Goal: Check status

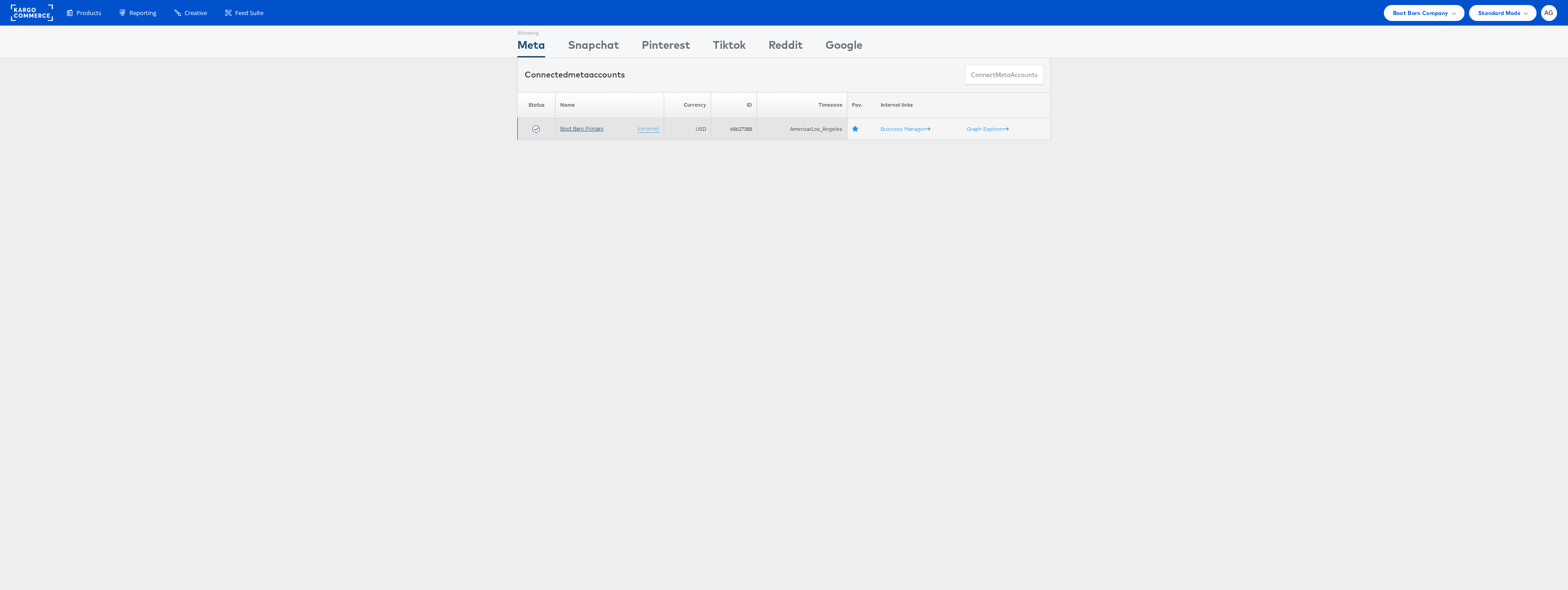
click at [602, 127] on link "Boot Barn Primary" at bounding box center [581, 128] width 43 height 7
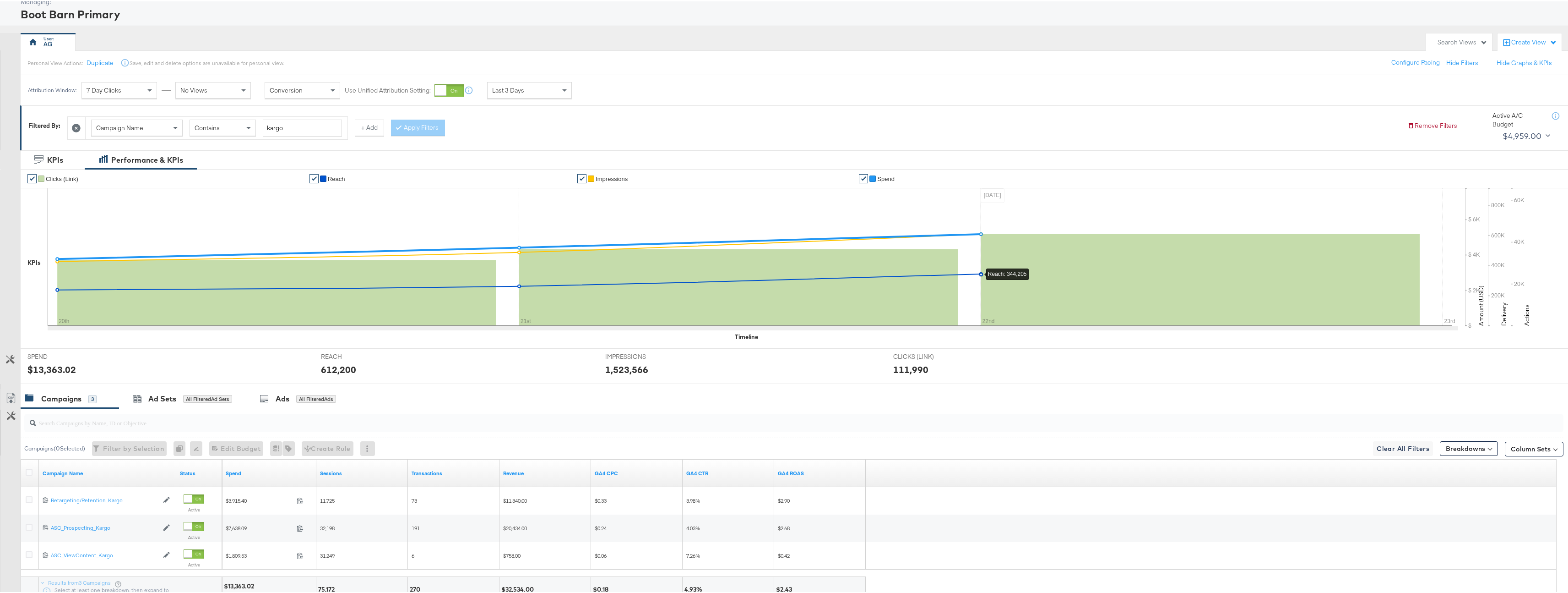
scroll to position [123, 0]
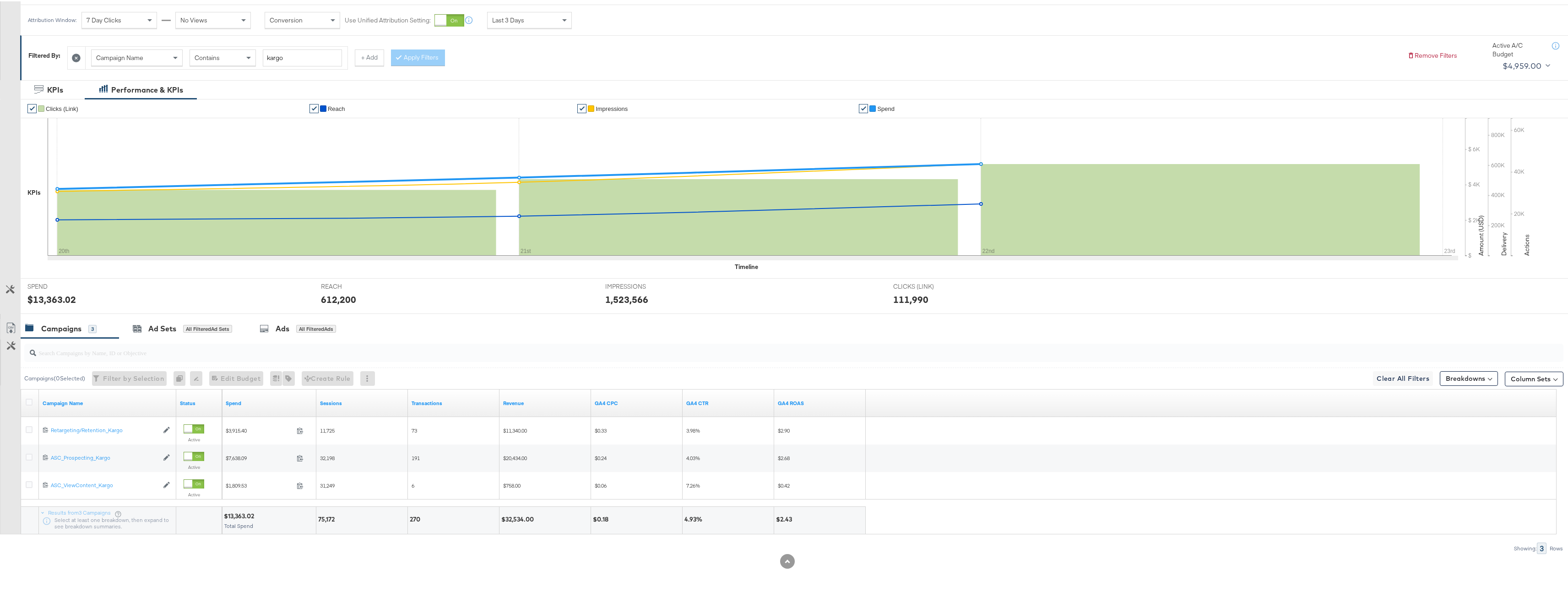
click at [518, 17] on span "Last 3 Days" at bounding box center [508, 19] width 32 height 8
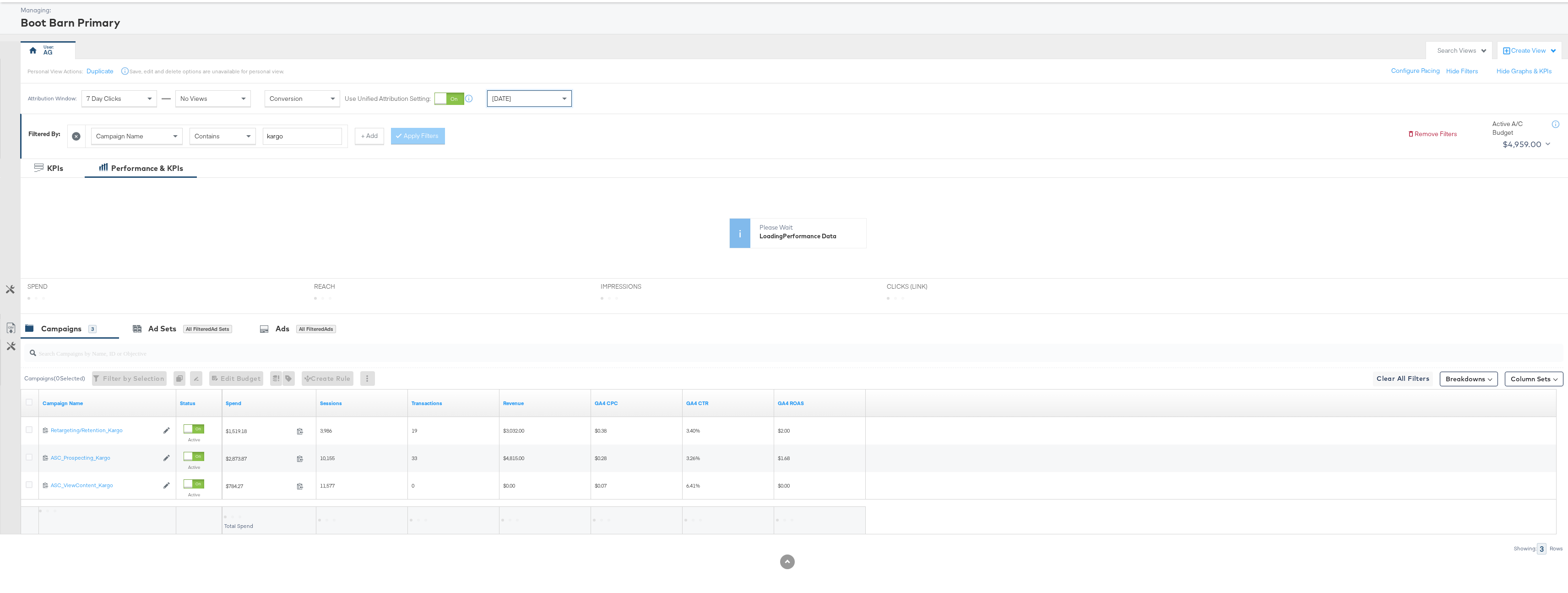
click at [709, 157] on div "KPIs Performance & KPIs" at bounding box center [787, 166] width 1575 height 19
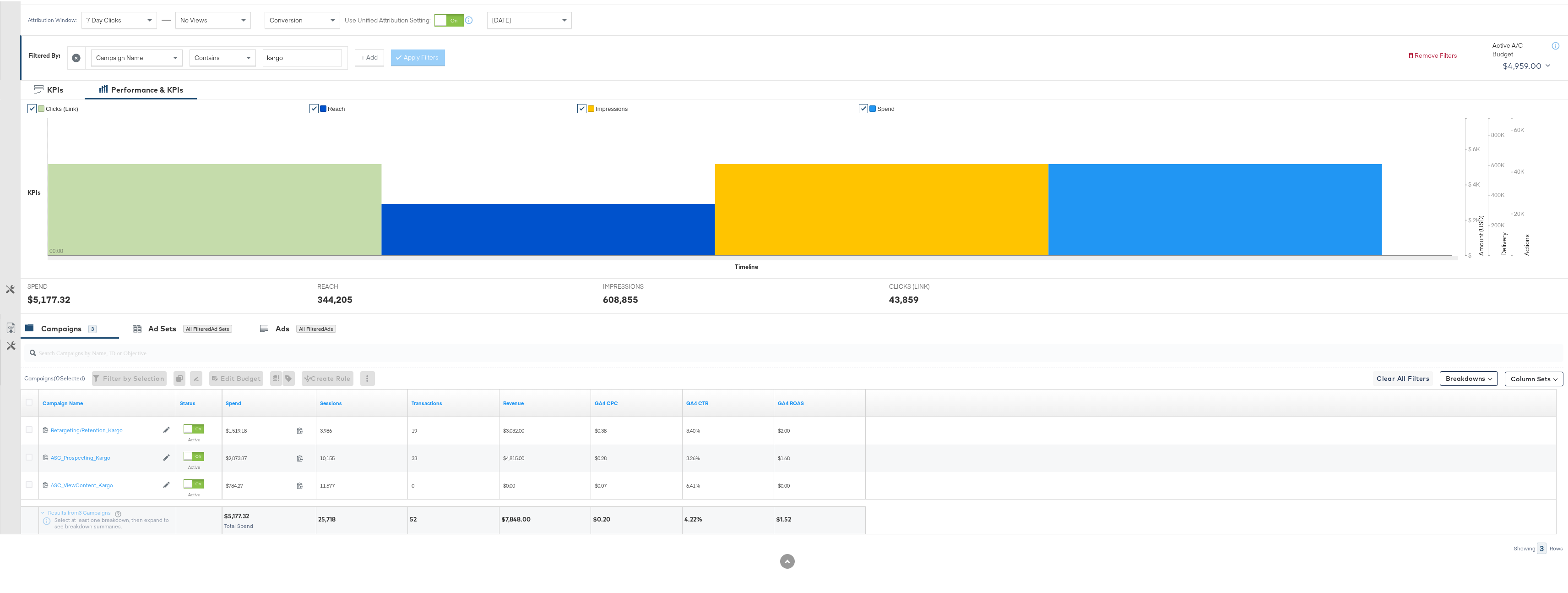
click at [527, 20] on div "Yesterday" at bounding box center [529, 19] width 84 height 16
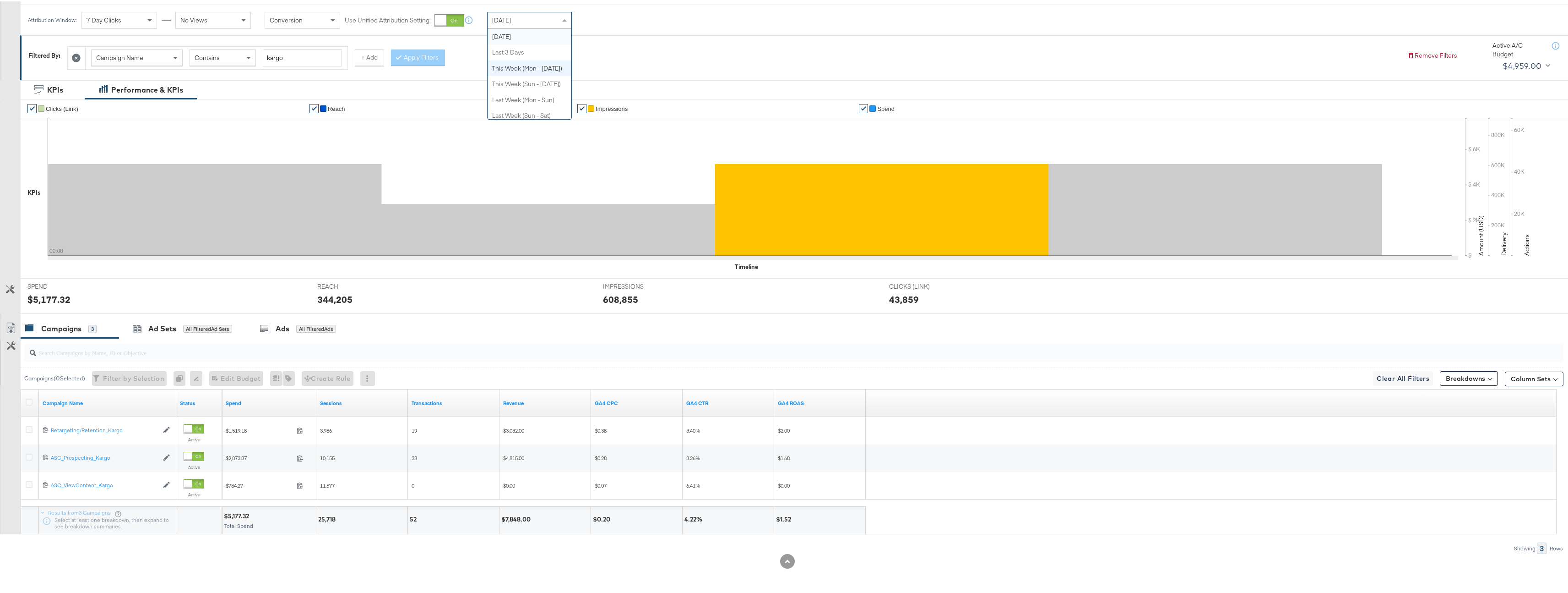
click at [707, 100] on li "✔ Impressions" at bounding box center [715, 107] width 275 height 19
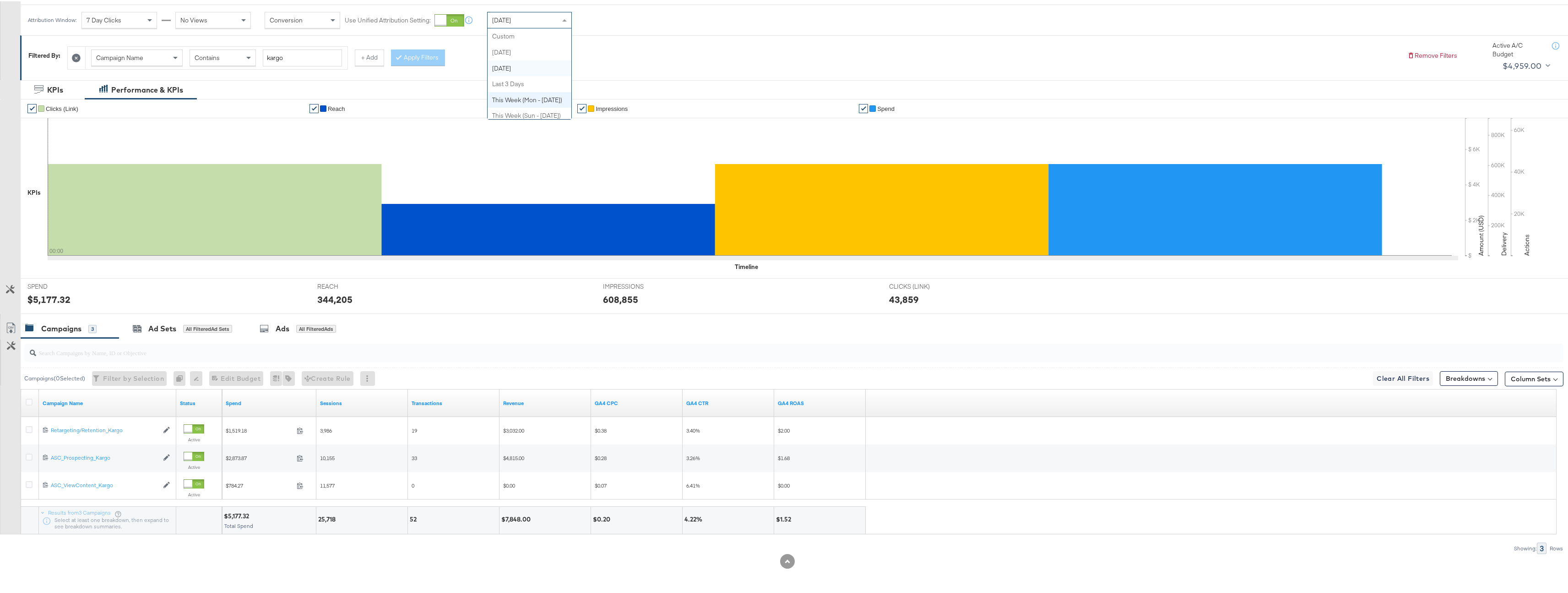
click at [523, 23] on div "Yesterday" at bounding box center [529, 19] width 84 height 16
click at [604, 16] on label "Start:" at bounding box center [597, 16] width 15 height 6
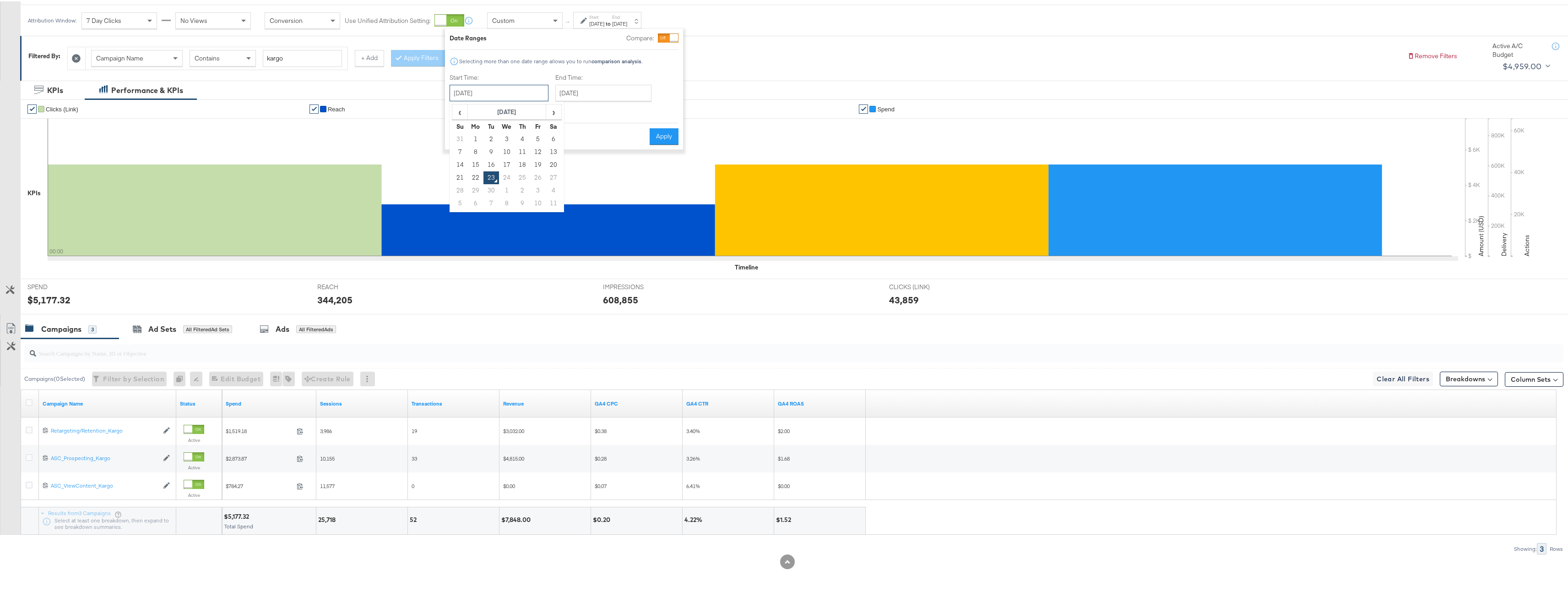
click at [513, 87] on input "September 23rd 2025" at bounding box center [499, 91] width 99 height 17
click at [470, 173] on td "22" at bounding box center [476, 176] width 16 height 13
click at [605, 87] on input "September 23rd 2025" at bounding box center [605, 91] width 96 height 17
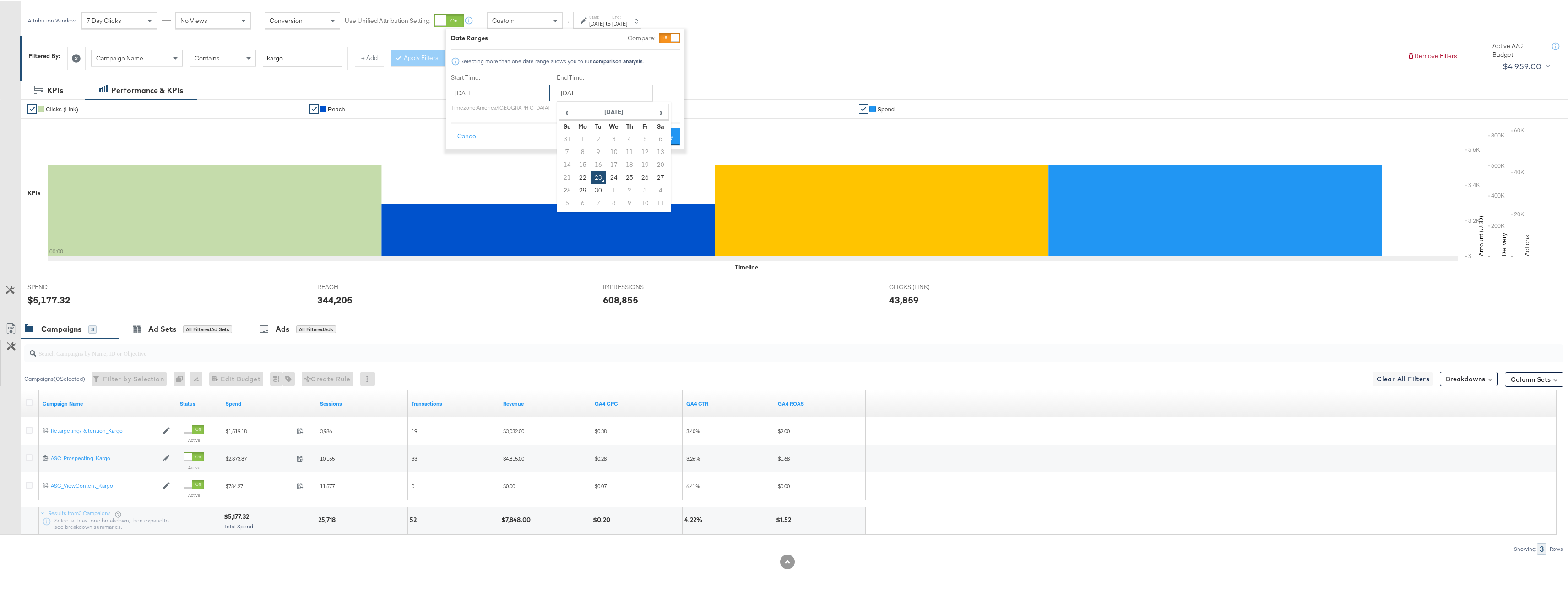
click at [514, 97] on input "September 22nd 2025" at bounding box center [500, 91] width 99 height 17
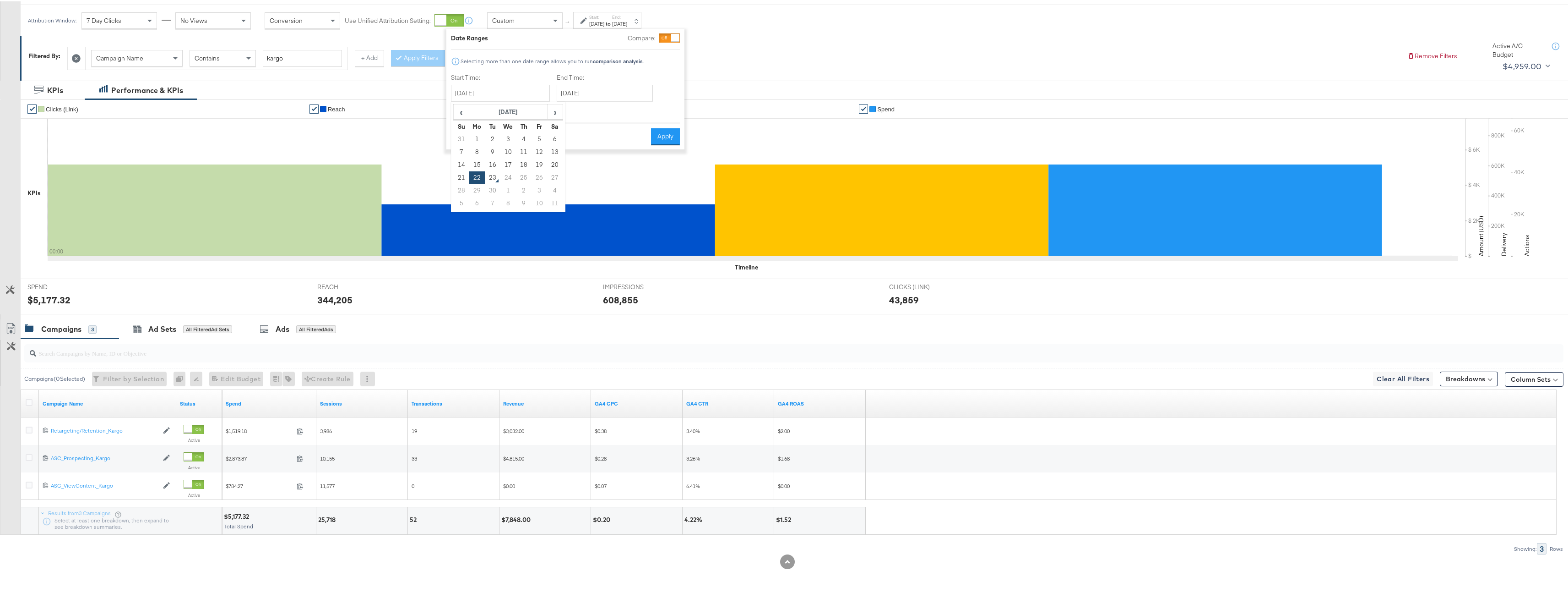
click at [462, 177] on td "21" at bounding box center [461, 176] width 16 height 13
type input "September 21st 2025"
click at [582, 90] on input "September 23rd 2025" at bounding box center [603, 91] width 96 height 17
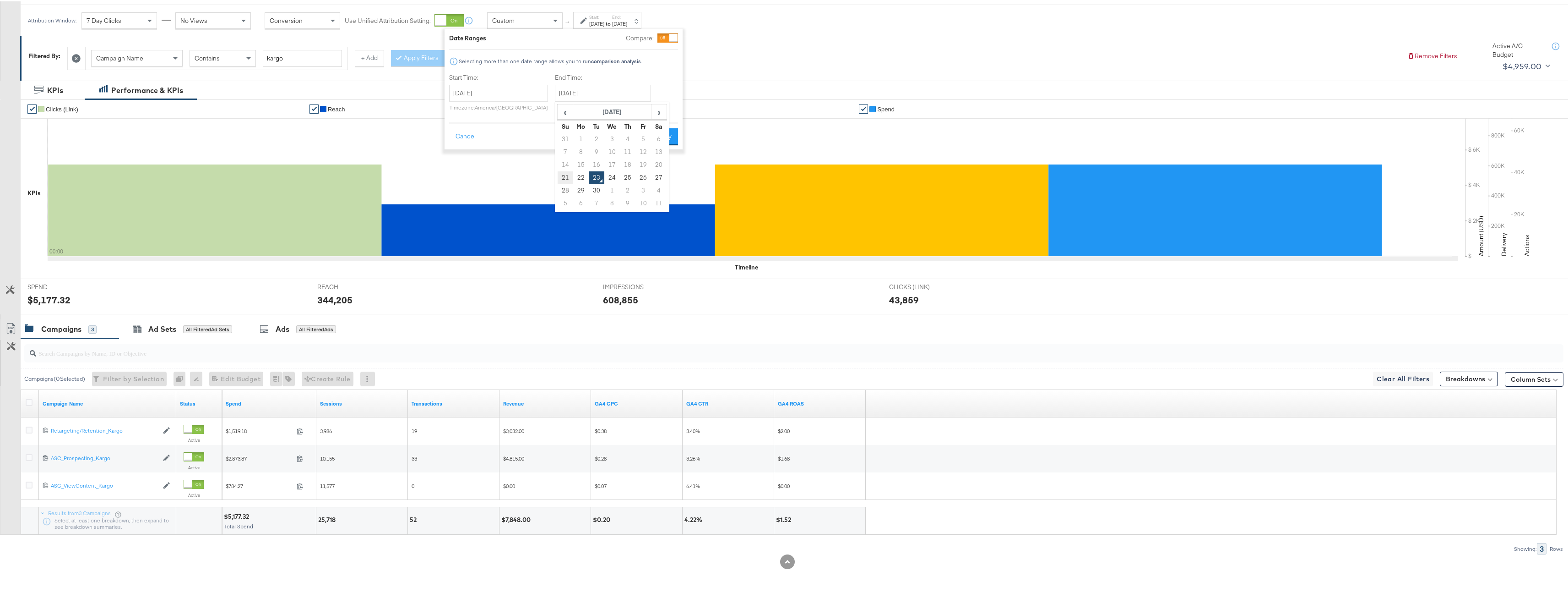
click at [562, 170] on td "21" at bounding box center [565, 176] width 16 height 13
type input "September 21st 2025"
click at [668, 132] on button "Apply" at bounding box center [663, 135] width 29 height 17
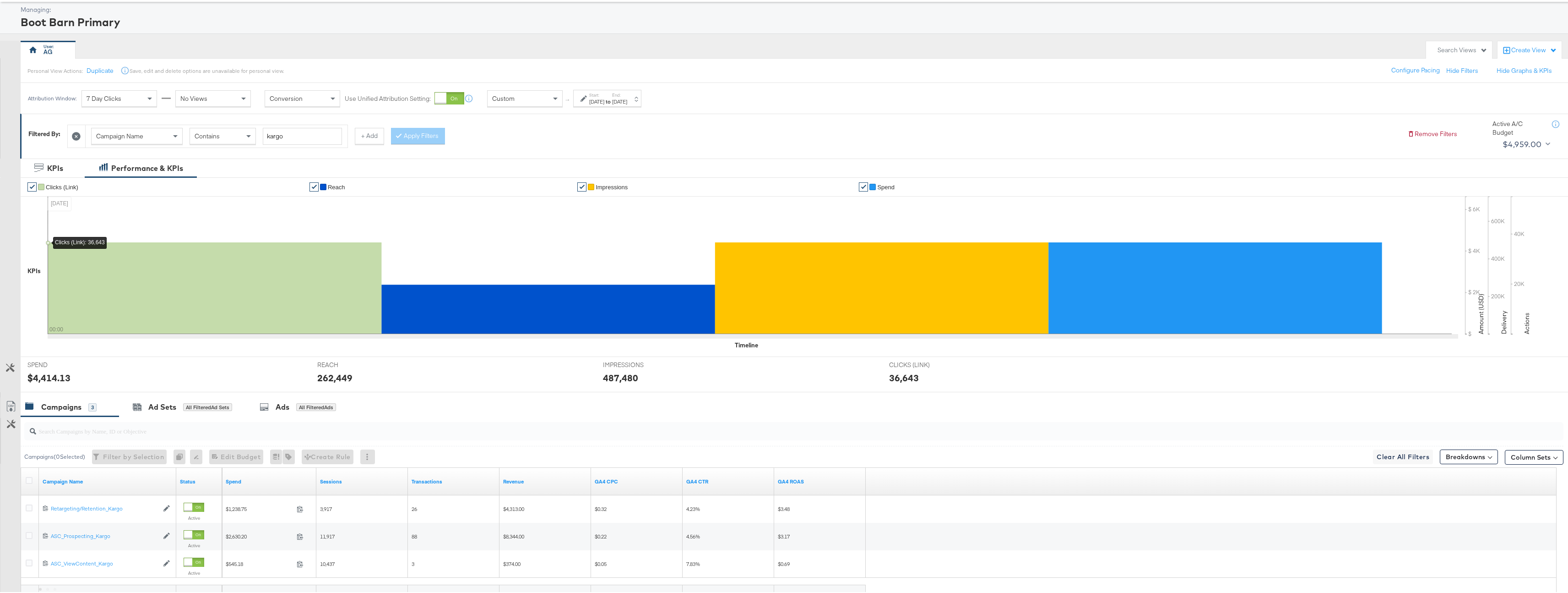
scroll to position [123, 0]
